Goal: Find specific page/section

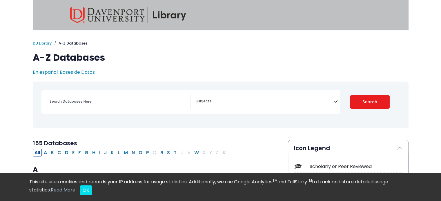
click at [134, 96] on div "Search filters" at bounding box center [118, 102] width 144 height 14
drag, startPoint x: 127, startPoint y: 116, endPoint x: 123, endPoint y: 98, distance: 18.0
click at [123, 98] on div "Coronavirus Guide" at bounding box center [220, 105] width 368 height 42
click at [123, 98] on input "Search database by title or keyword" at bounding box center [118, 101] width 144 height 8
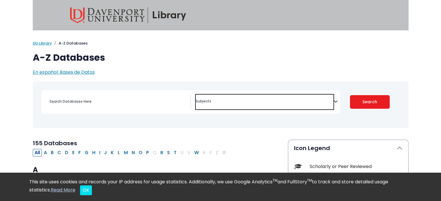
click at [280, 103] on textarea "Search" at bounding box center [265, 102] width 138 height 5
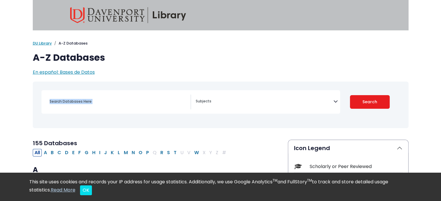
drag, startPoint x: 391, startPoint y: 82, endPoint x: 445, endPoint y: 77, distance: 54.2
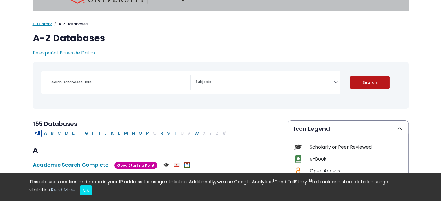
click at [377, 80] on button "Search" at bounding box center [370, 83] width 40 height 14
select select "Database Subject Filter"
click at [82, 51] on span "En español: Bases de Datos" at bounding box center [64, 53] width 62 height 7
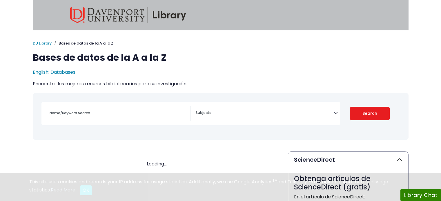
select select "Database Subject Filter"
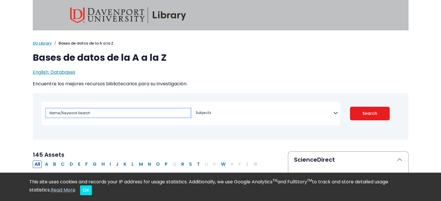
click at [170, 115] on input "Name/Keyword Search" at bounding box center [118, 113] width 144 height 8
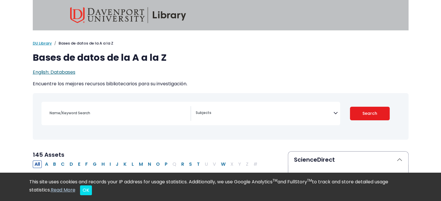
click at [65, 70] on span "English: Databases" at bounding box center [54, 72] width 43 height 7
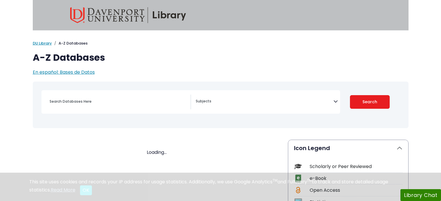
select select "Database Subject Filter"
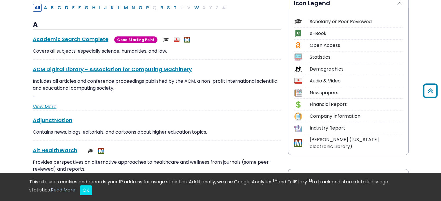
scroll to position [138, 0]
